Goal: Check status: Check status

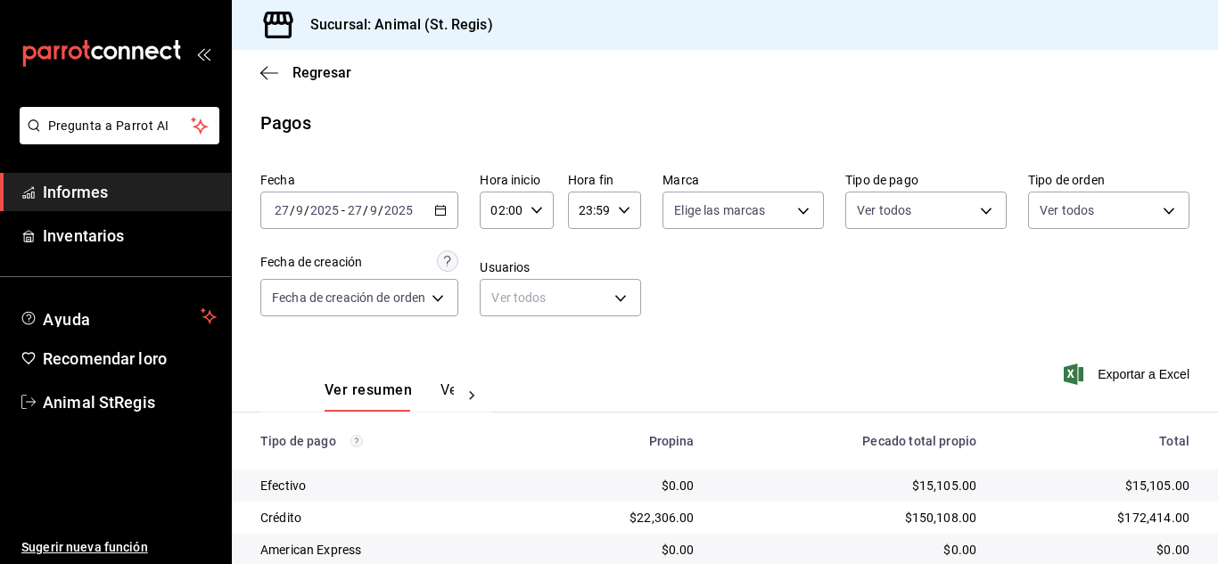
scroll to position [224, 0]
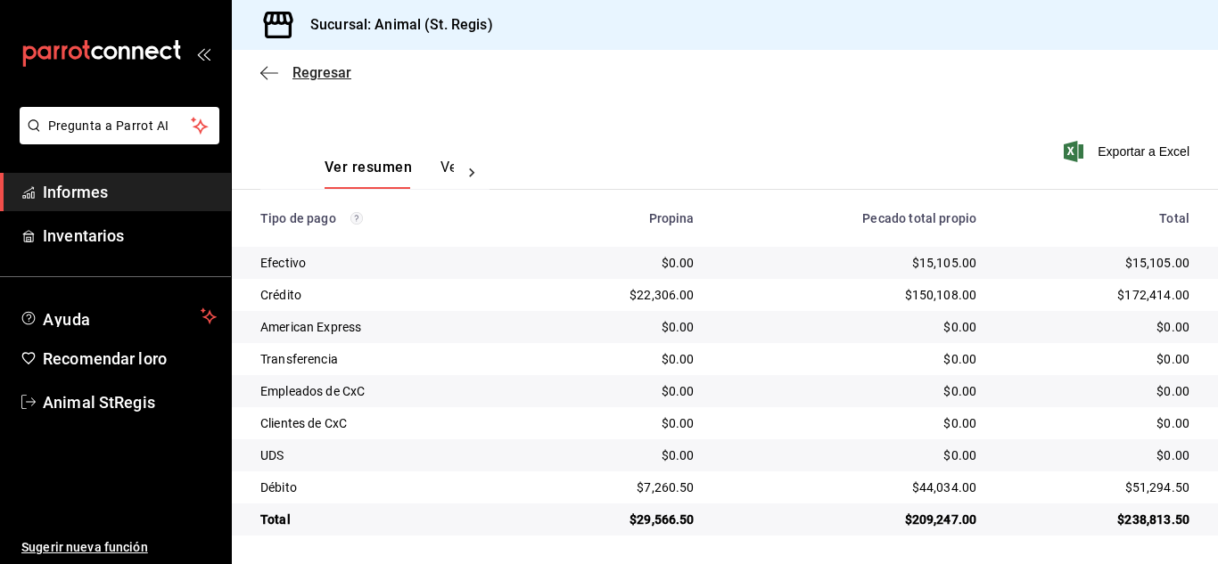
click at [326, 73] on font "Regresar" at bounding box center [321, 72] width 59 height 17
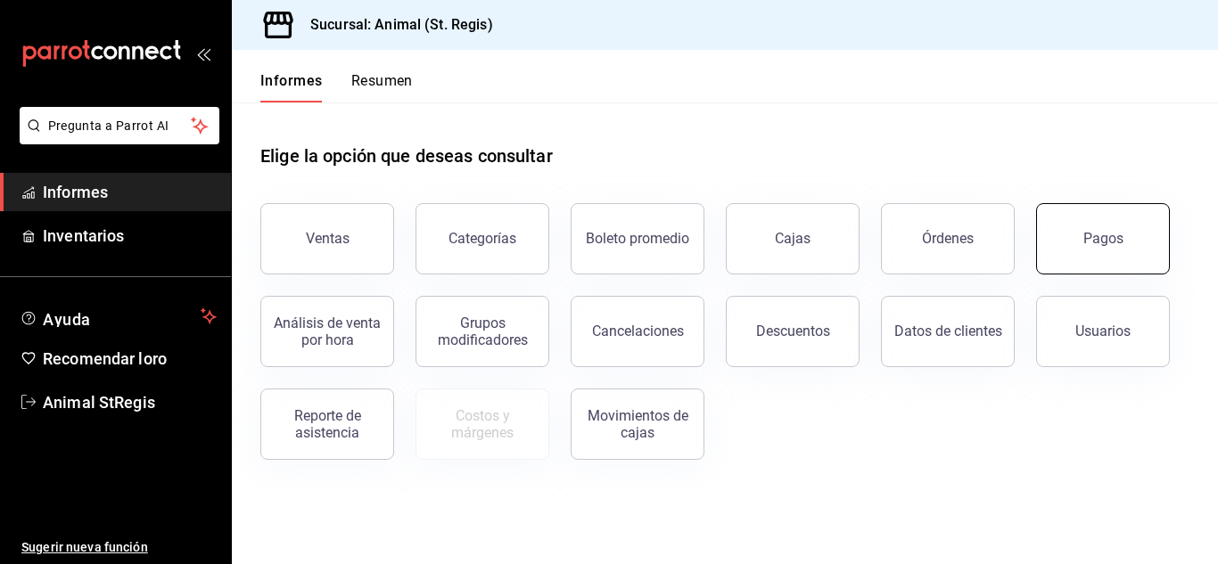
click at [1114, 234] on font "Pagos" at bounding box center [1103, 238] width 40 height 17
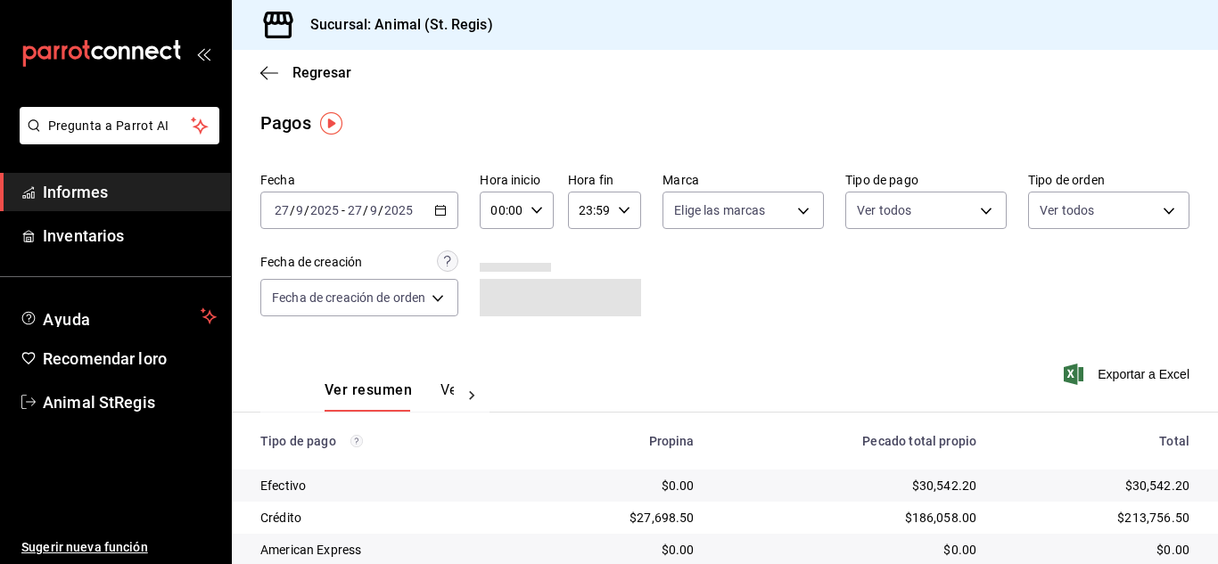
click at [537, 210] on icon "button" at bounding box center [536, 210] width 12 height 12
click at [499, 341] on font "02" at bounding box center [500, 341] width 14 height 14
type input "02:00"
click at [497, 365] on font "06" at bounding box center [500, 370] width 14 height 14
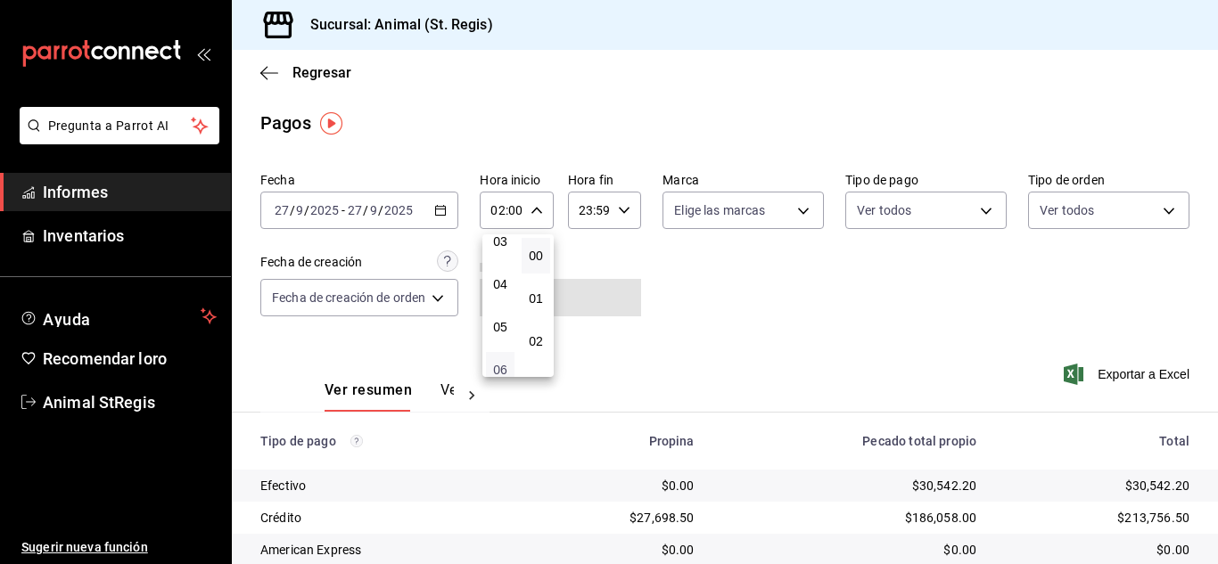
type input "06:00"
click at [870, 308] on div at bounding box center [609, 282] width 1218 height 564
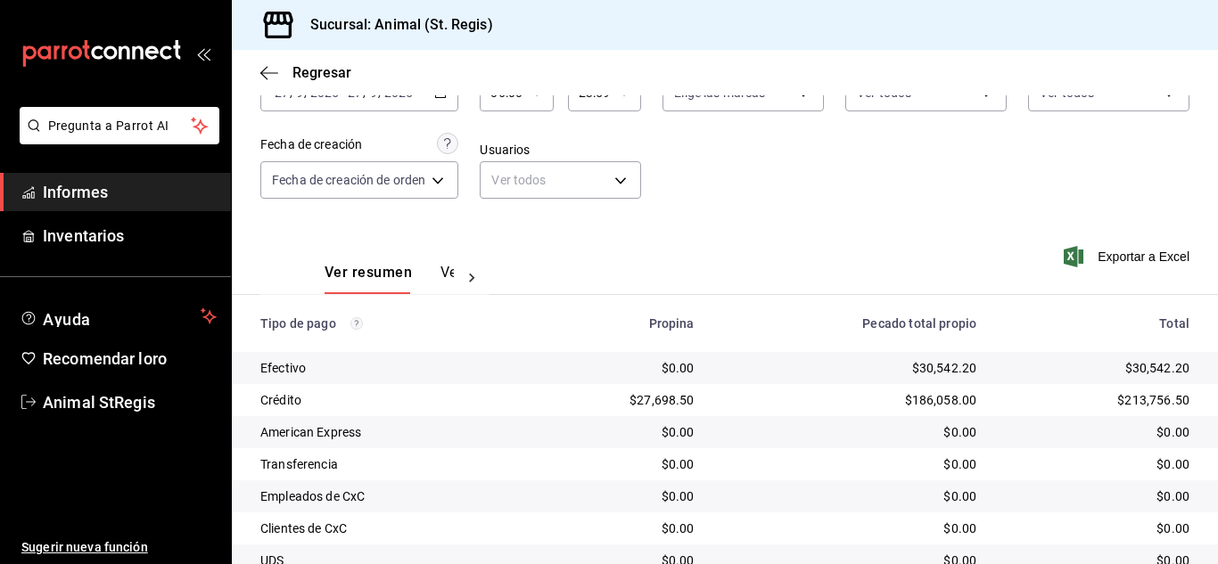
scroll to position [224, 0]
